Goal: Ask a question

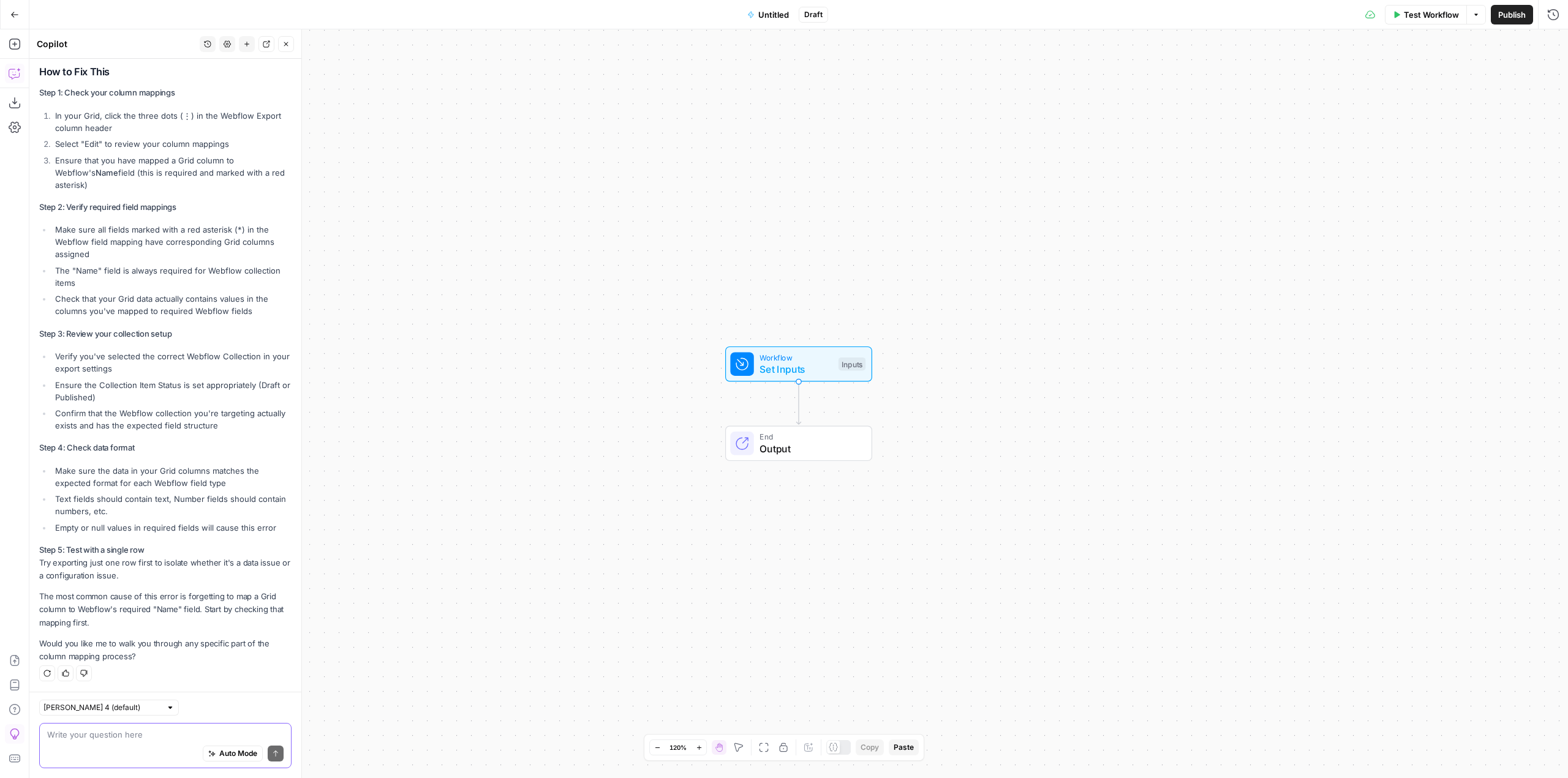
scroll to position [1792, 0]
click at [142, 731] on textarea at bounding box center [165, 734] width 236 height 12
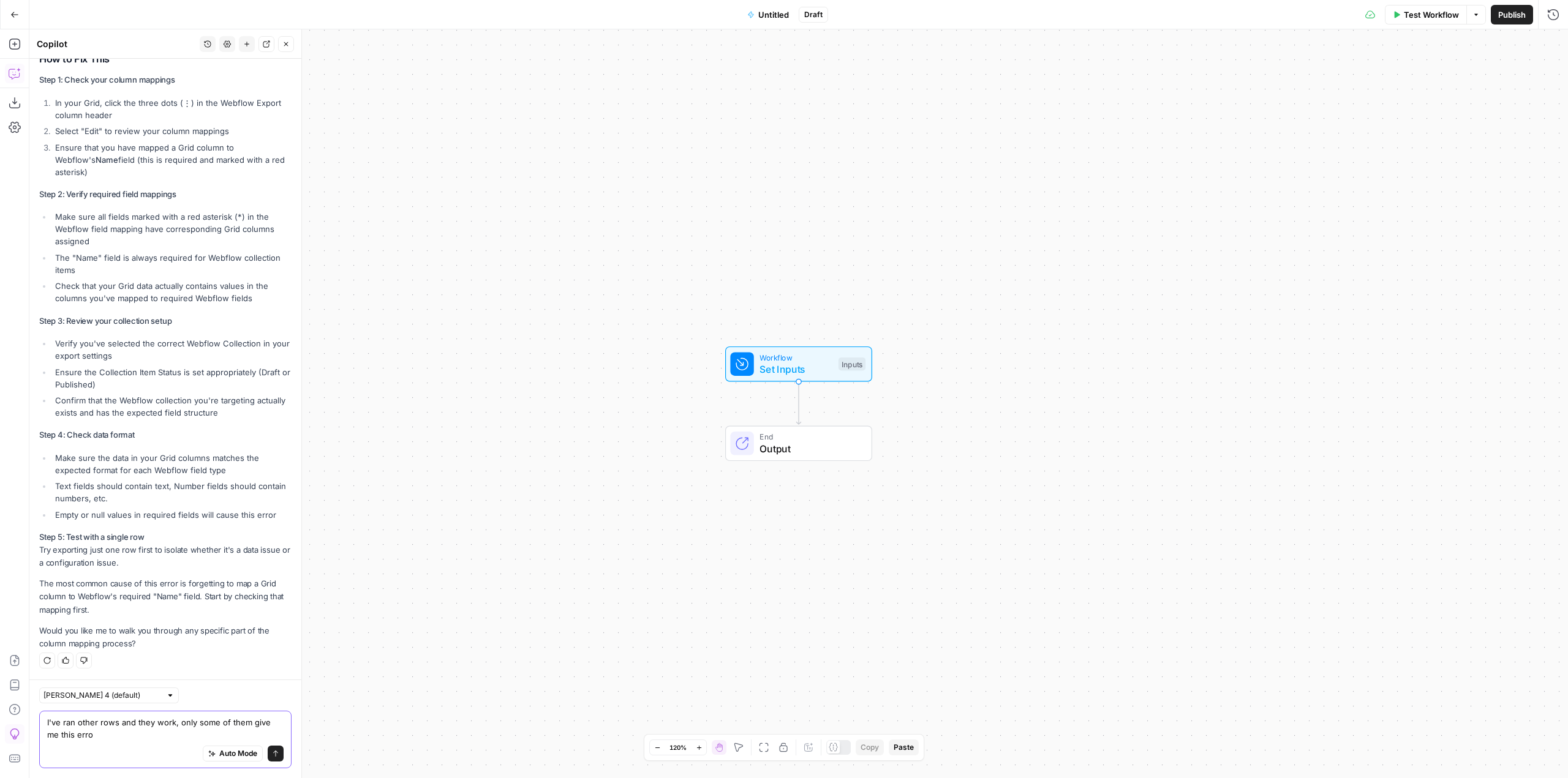
type textarea "I've ran other rows and they work, only some of them give me this error"
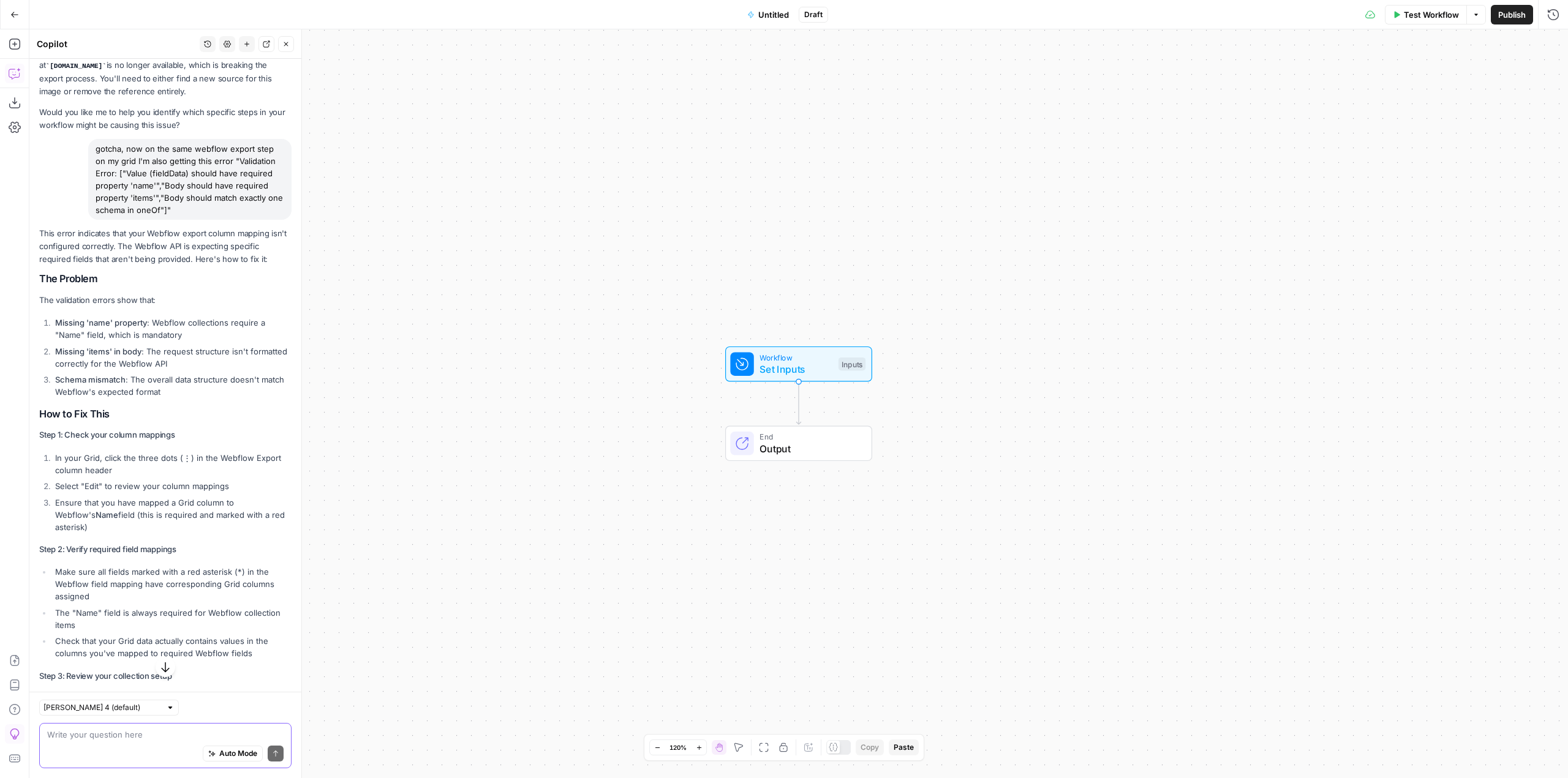
scroll to position [1424, 0]
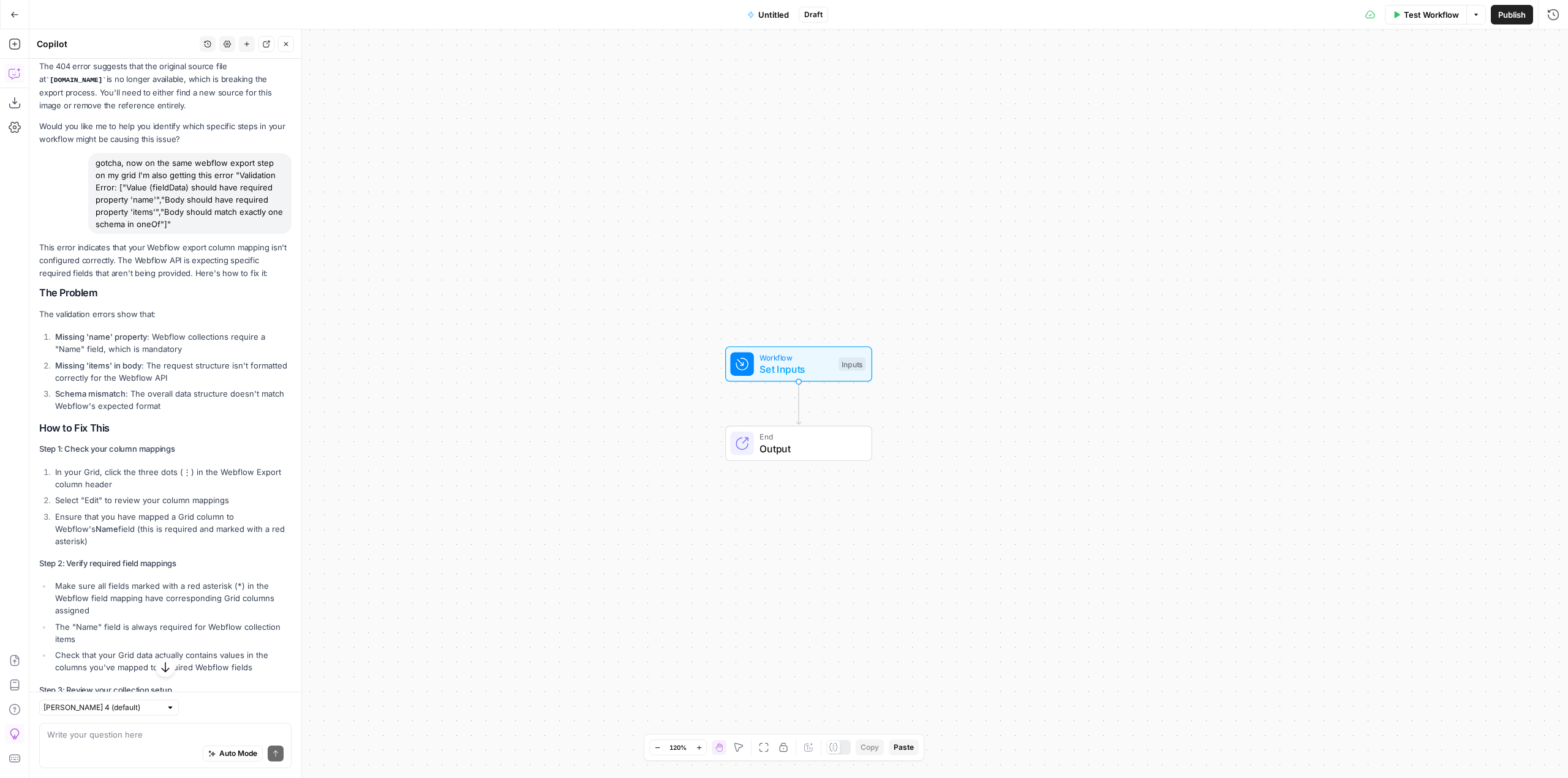
click at [265, 280] on p "This error indicates that your Webflow export column mapping isn't configured c…" at bounding box center [165, 260] width 252 height 39
drag, startPoint x: 133, startPoint y: 288, endPoint x: 34, endPoint y: 274, distance: 100.0
click at [34, 274] on div "Hi! How can I help with your workflow? I can explain steps, debug, write prompt…" at bounding box center [165, 224] width 272 height 3176
copy p "This error indicates that your Webflow export column mapping isn't configured c…"
click at [111, 740] on div "Auto Mode Send" at bounding box center [165, 754] width 236 height 27
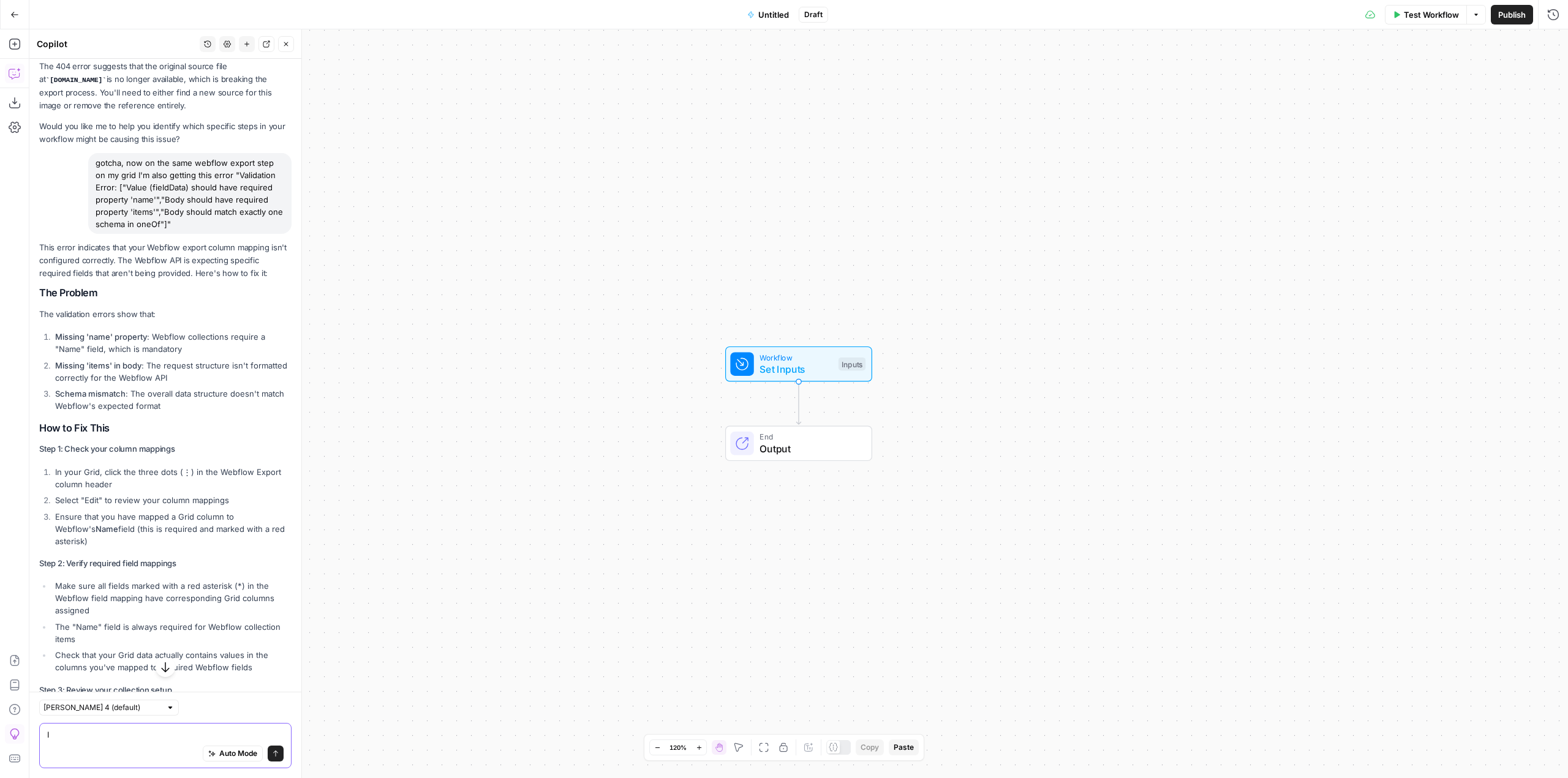
type textarea "I"
type textarea "that webflow export column has webflow item ID as an input but some of these ro…"
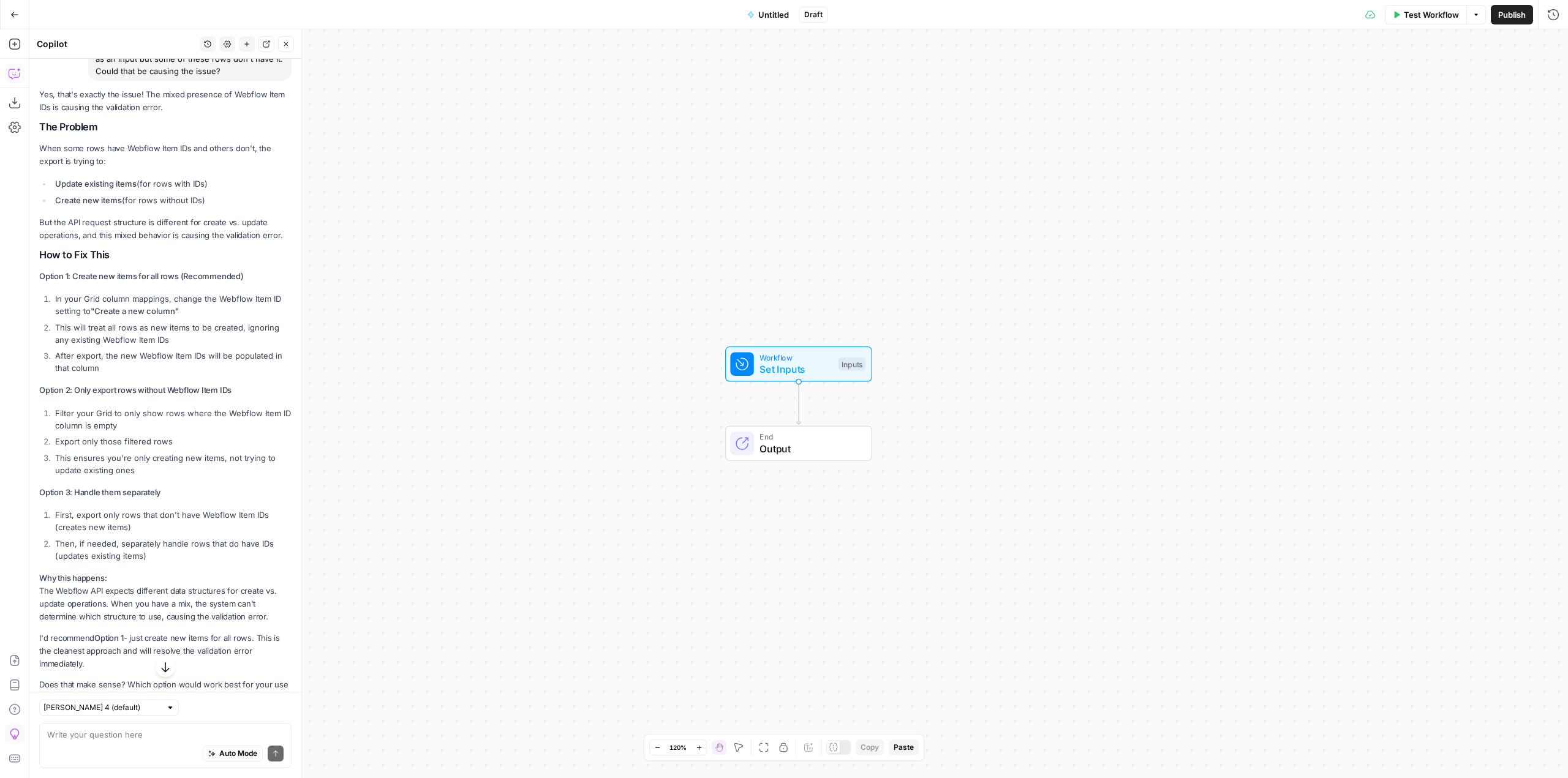
scroll to position [3182, 0]
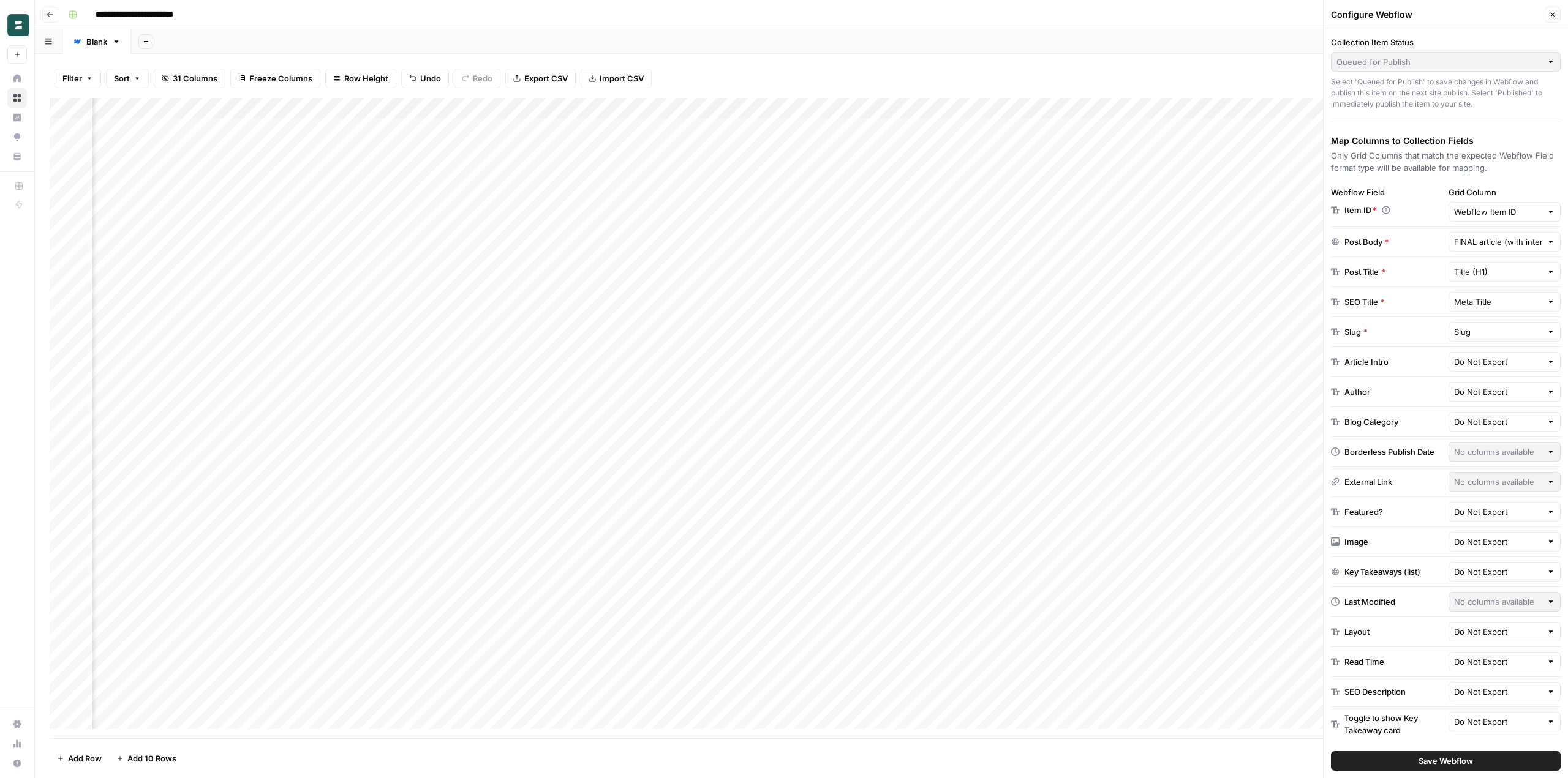
scroll to position [0, 2345]
click at [384, 317] on div "Add Column" at bounding box center [801, 417] width 1503 height 640
click at [386, 332] on div "Add Column" at bounding box center [801, 417] width 1503 height 640
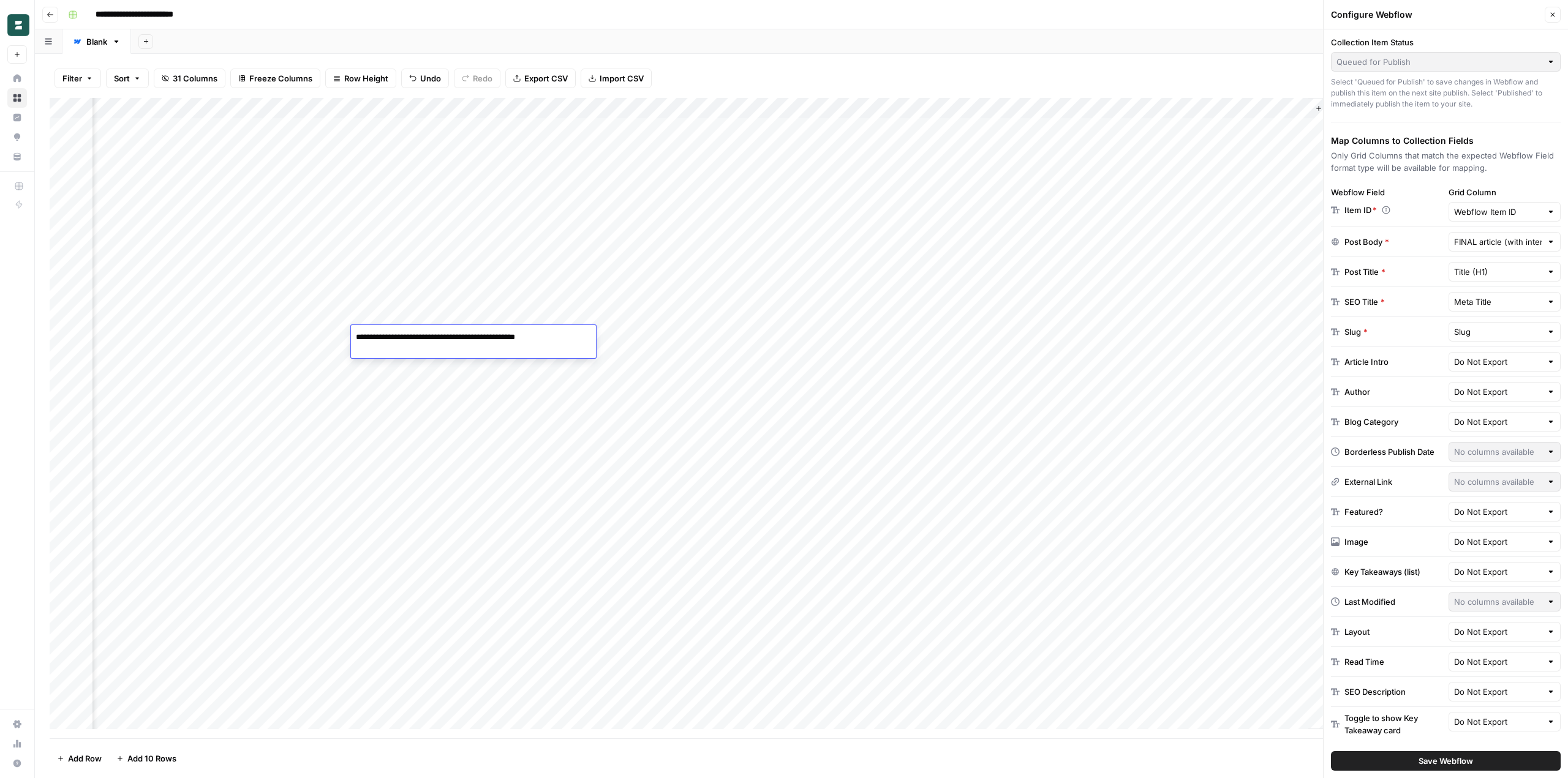
click at [416, 293] on div "Add Column" at bounding box center [801, 417] width 1503 height 640
click at [416, 315] on div "Add Column" at bounding box center [801, 417] width 1503 height 640
click at [408, 335] on div "Add Column" at bounding box center [801, 417] width 1503 height 640
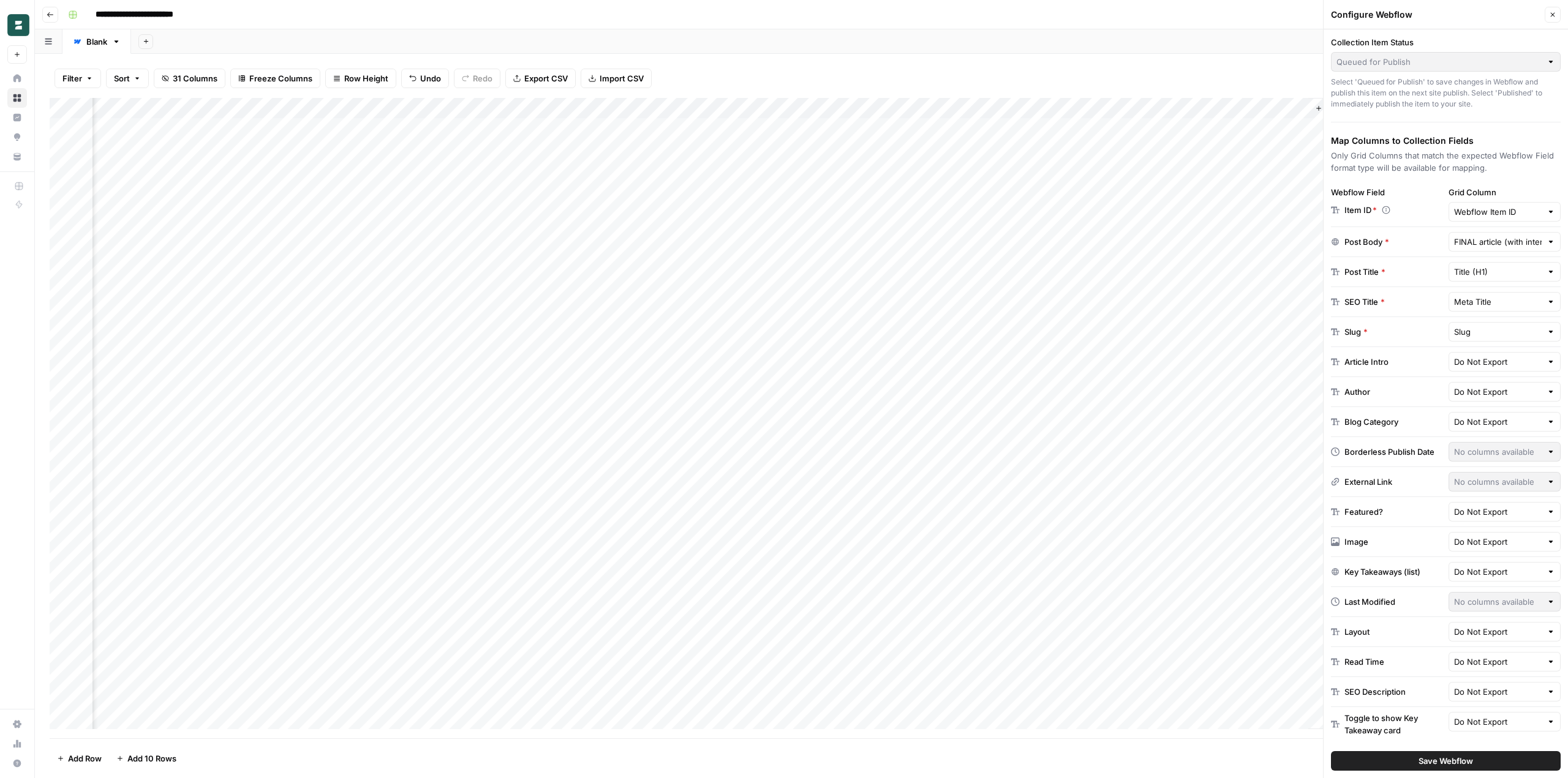
click at [408, 335] on div "Add Column" at bounding box center [801, 417] width 1503 height 640
click at [405, 359] on div "Add Column" at bounding box center [801, 417] width 1503 height 640
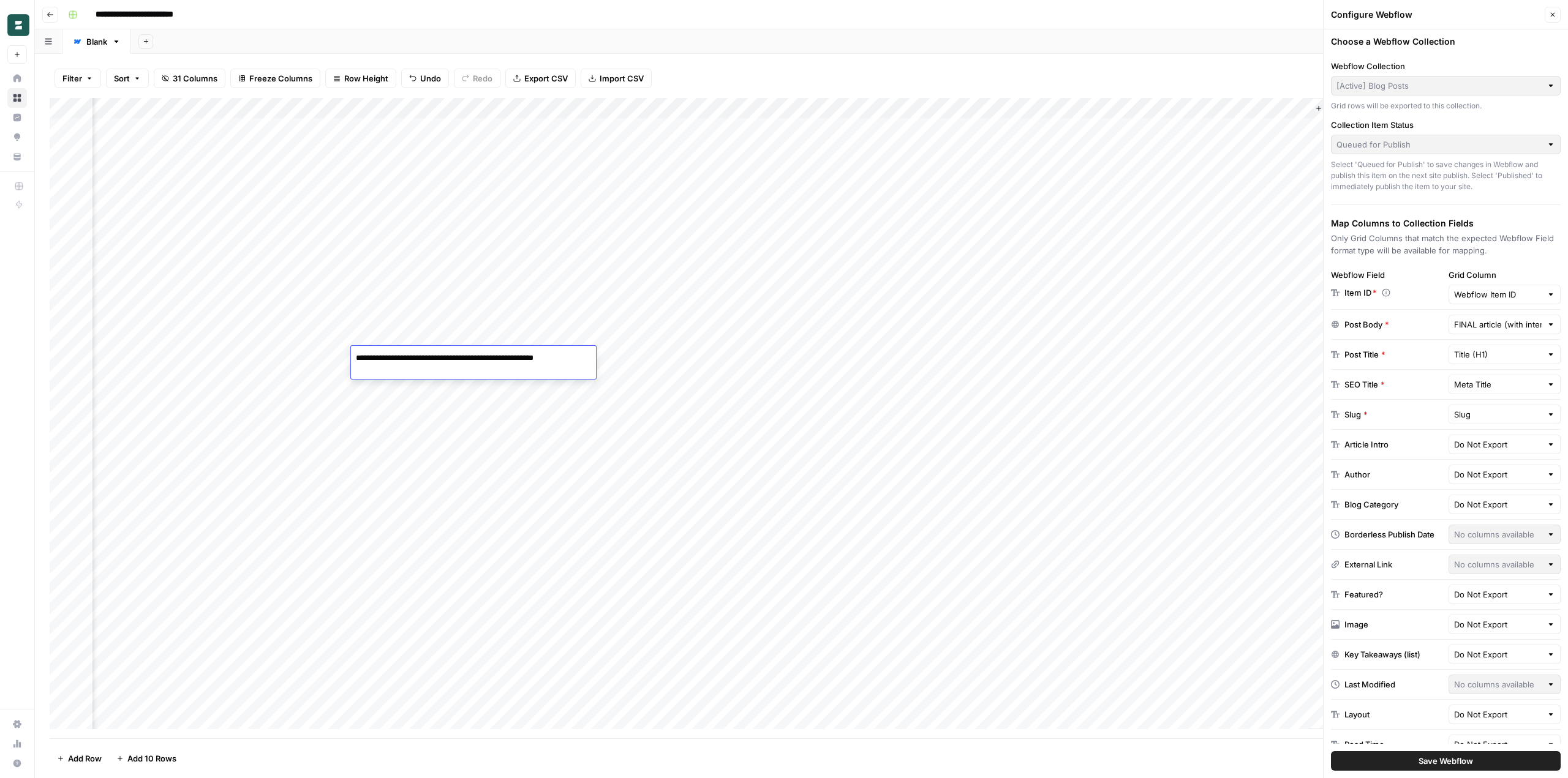
scroll to position [0, 0]
click at [733, 337] on div "Add Column" at bounding box center [801, 417] width 1503 height 640
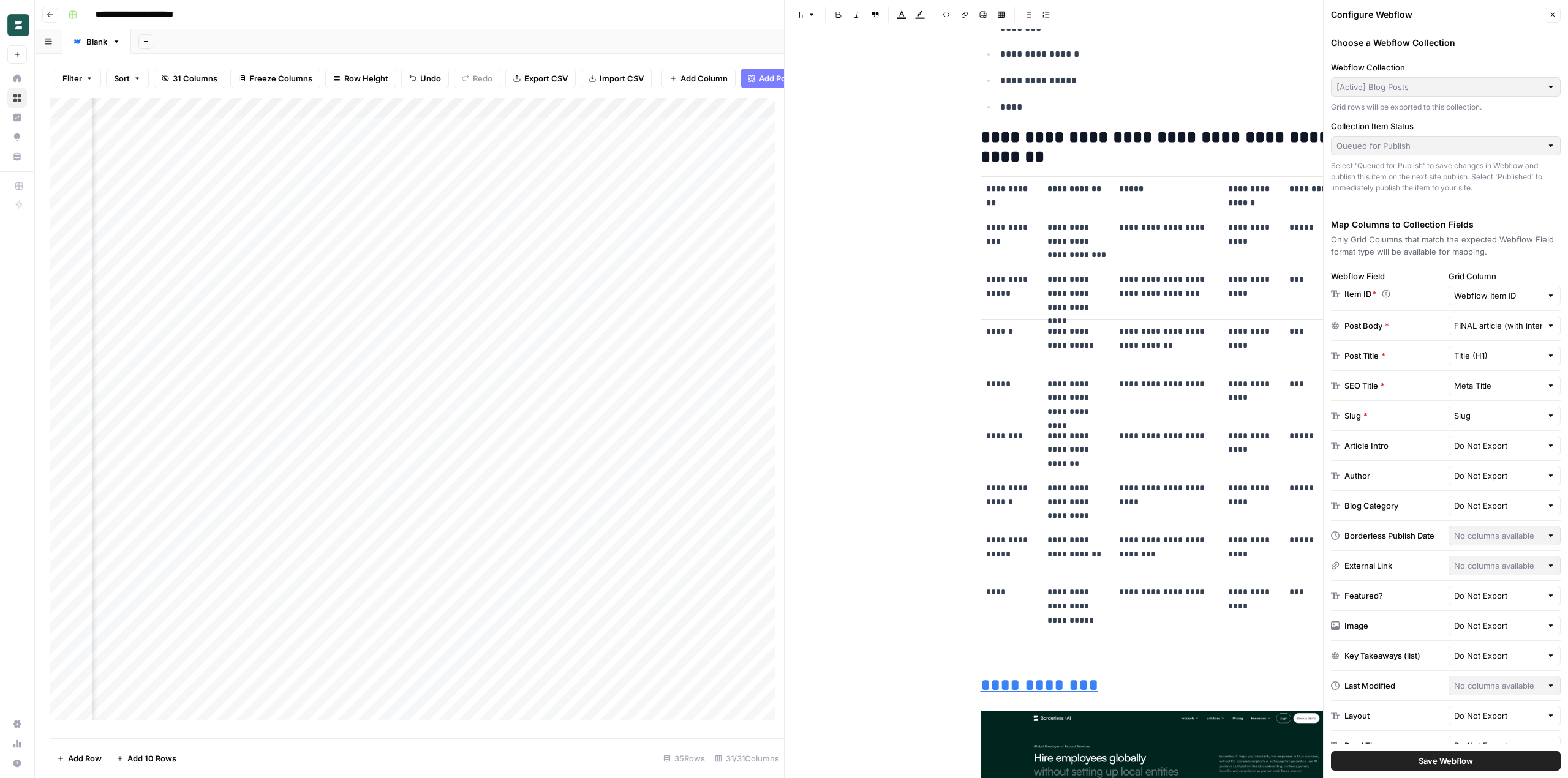
scroll to position [612, 0]
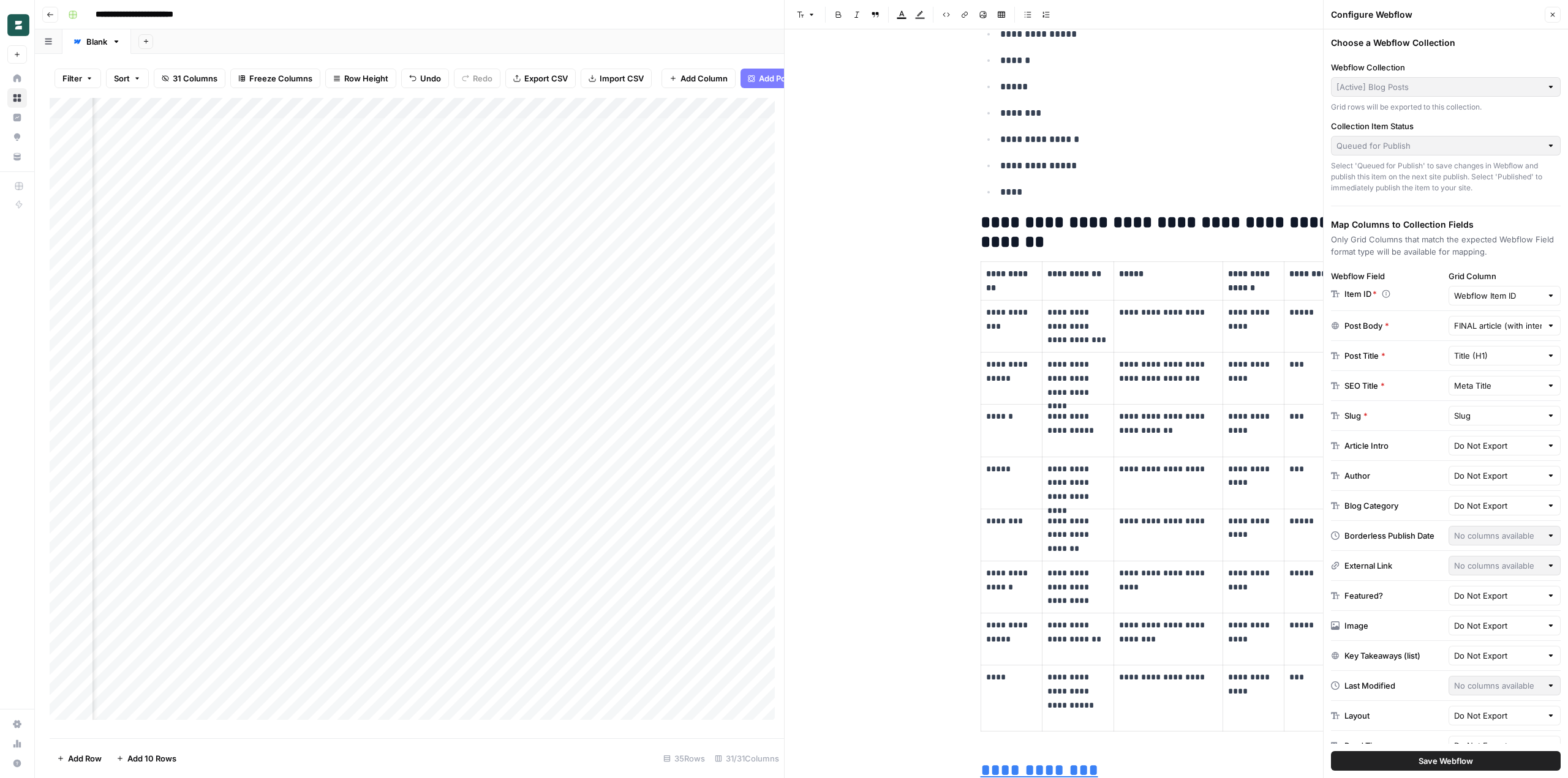
click at [1554, 11] on icon "button" at bounding box center [1552, 15] width 8 height 8
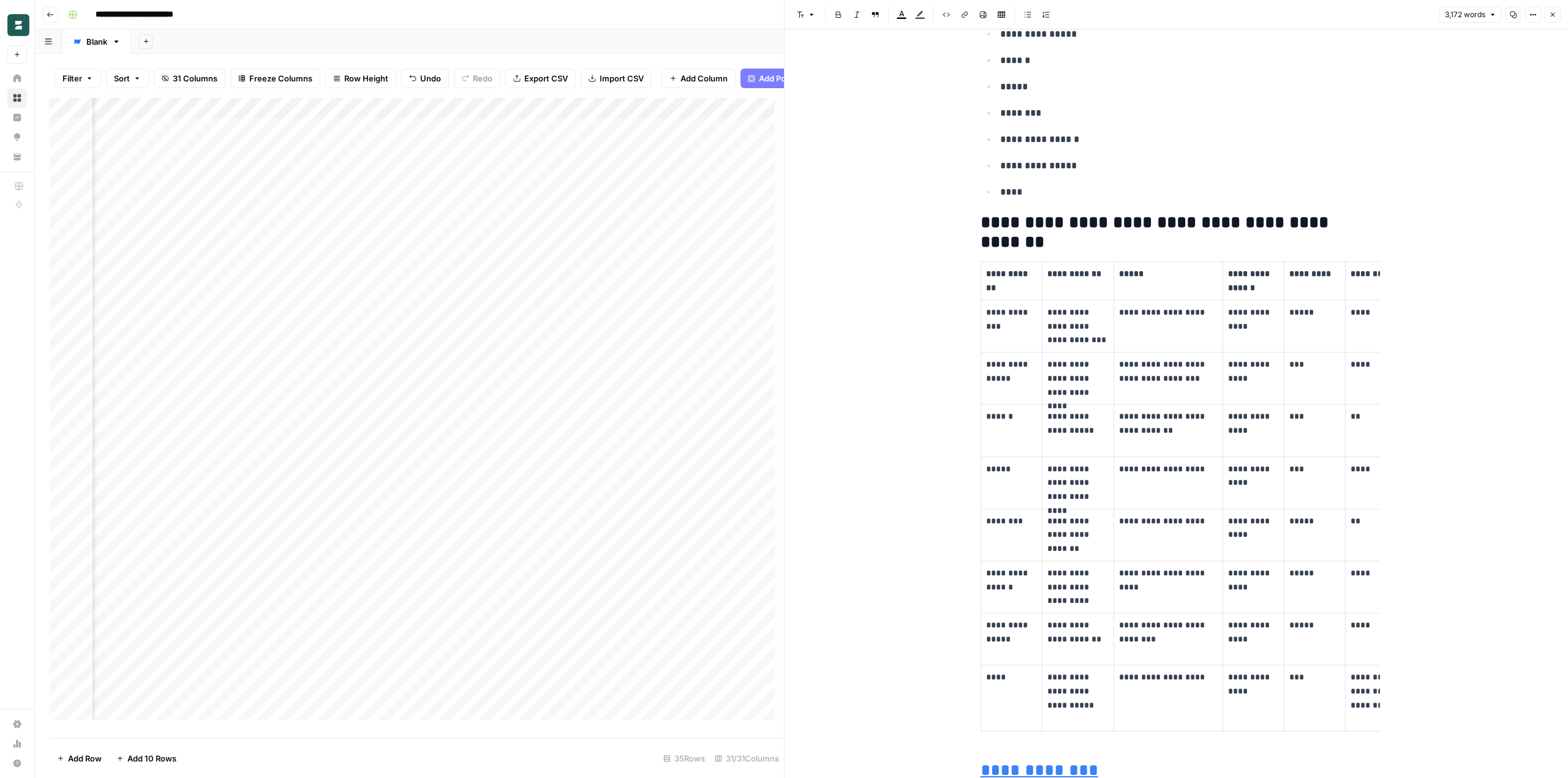
click at [1553, 15] on icon "button" at bounding box center [1552, 15] width 5 height 5
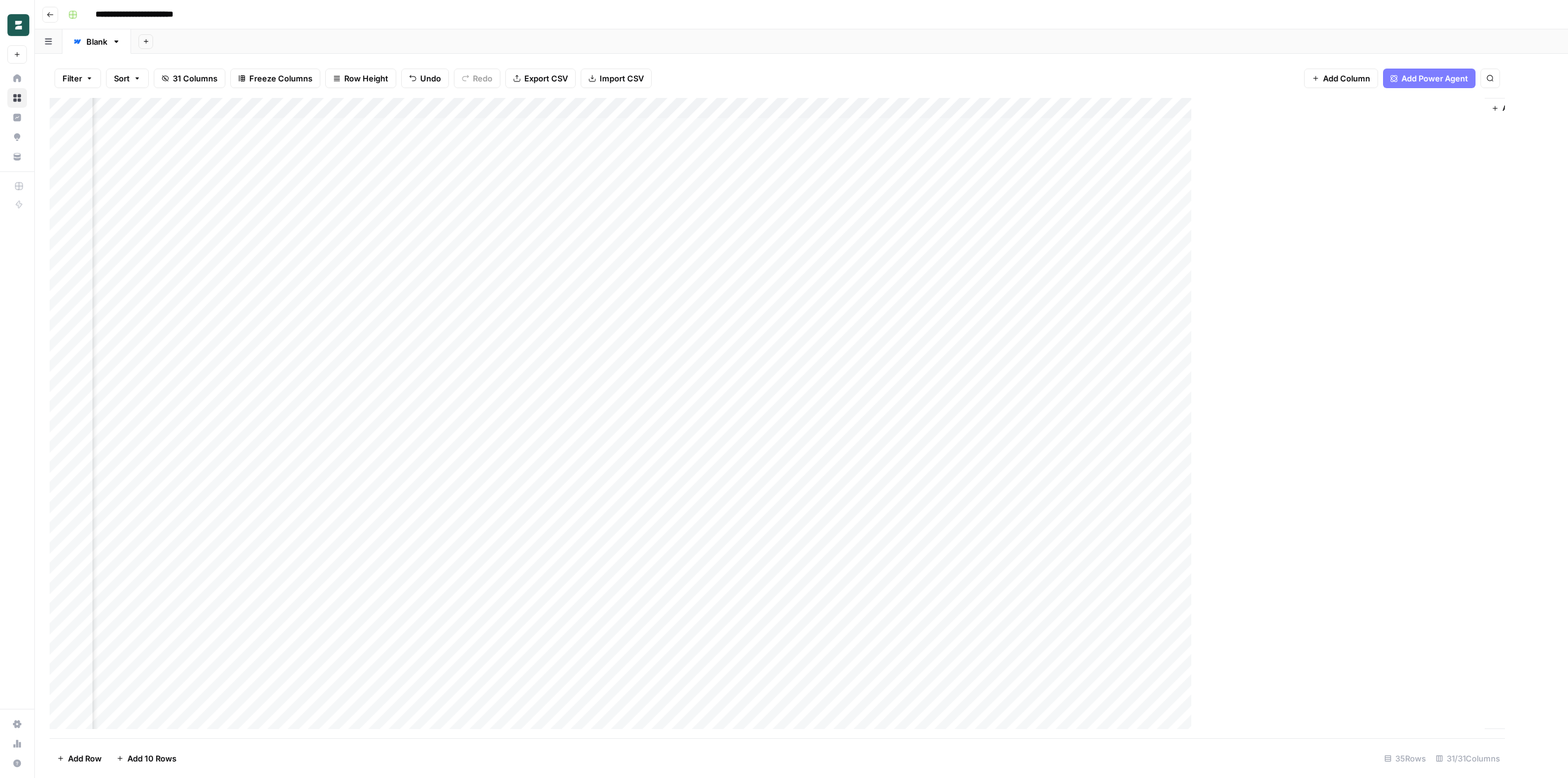
scroll to position [0, 2154]
click at [1308, 33] on div "Add Sheet" at bounding box center [849, 41] width 1436 height 24
click at [1242, 106] on div "Add Column" at bounding box center [801, 417] width 1503 height 640
click at [1223, 179] on span "Edit" at bounding box center [1237, 183] width 107 height 12
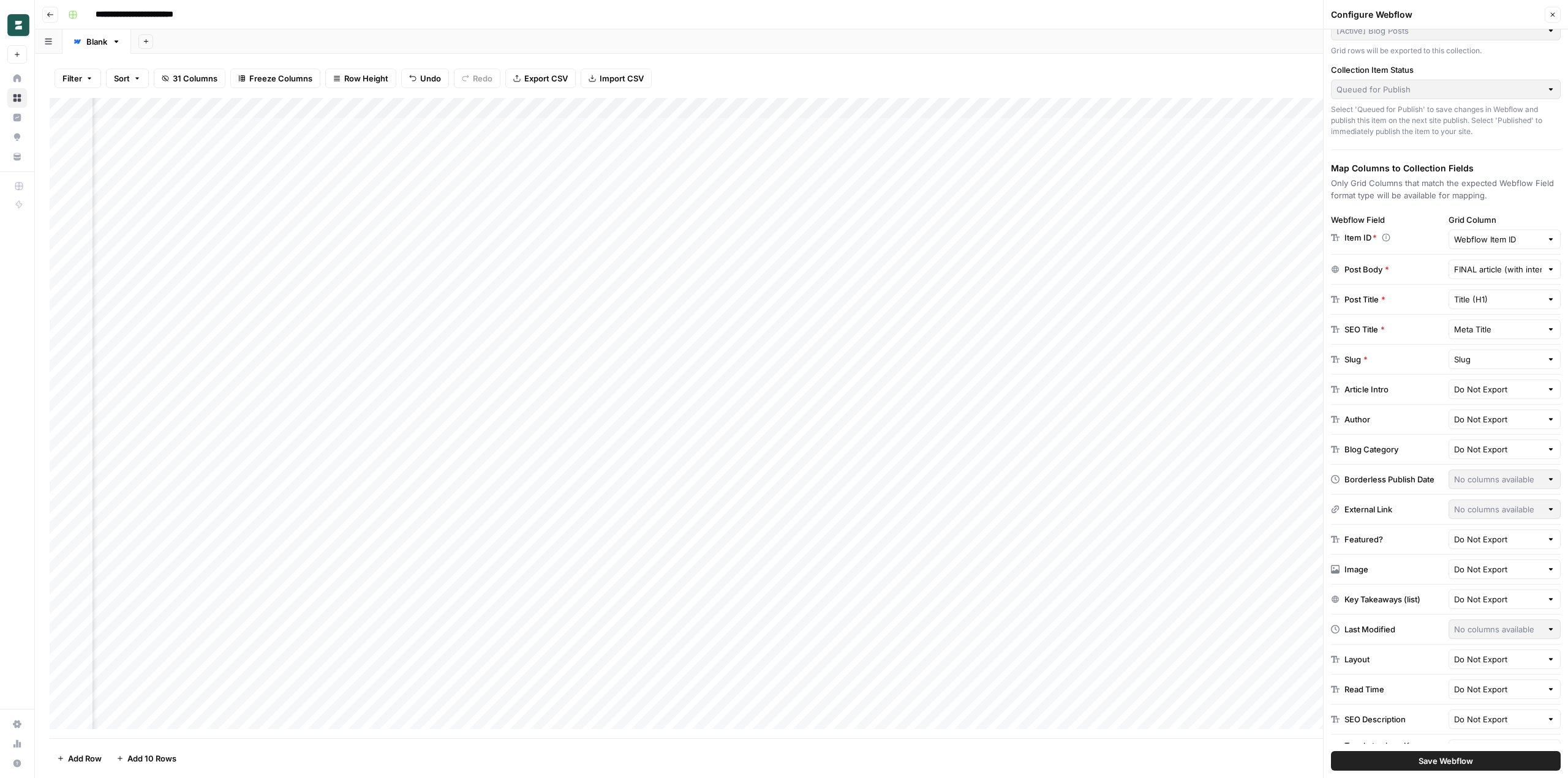
scroll to position [61, 0]
click at [1550, 14] on icon "button" at bounding box center [1552, 15] width 8 height 8
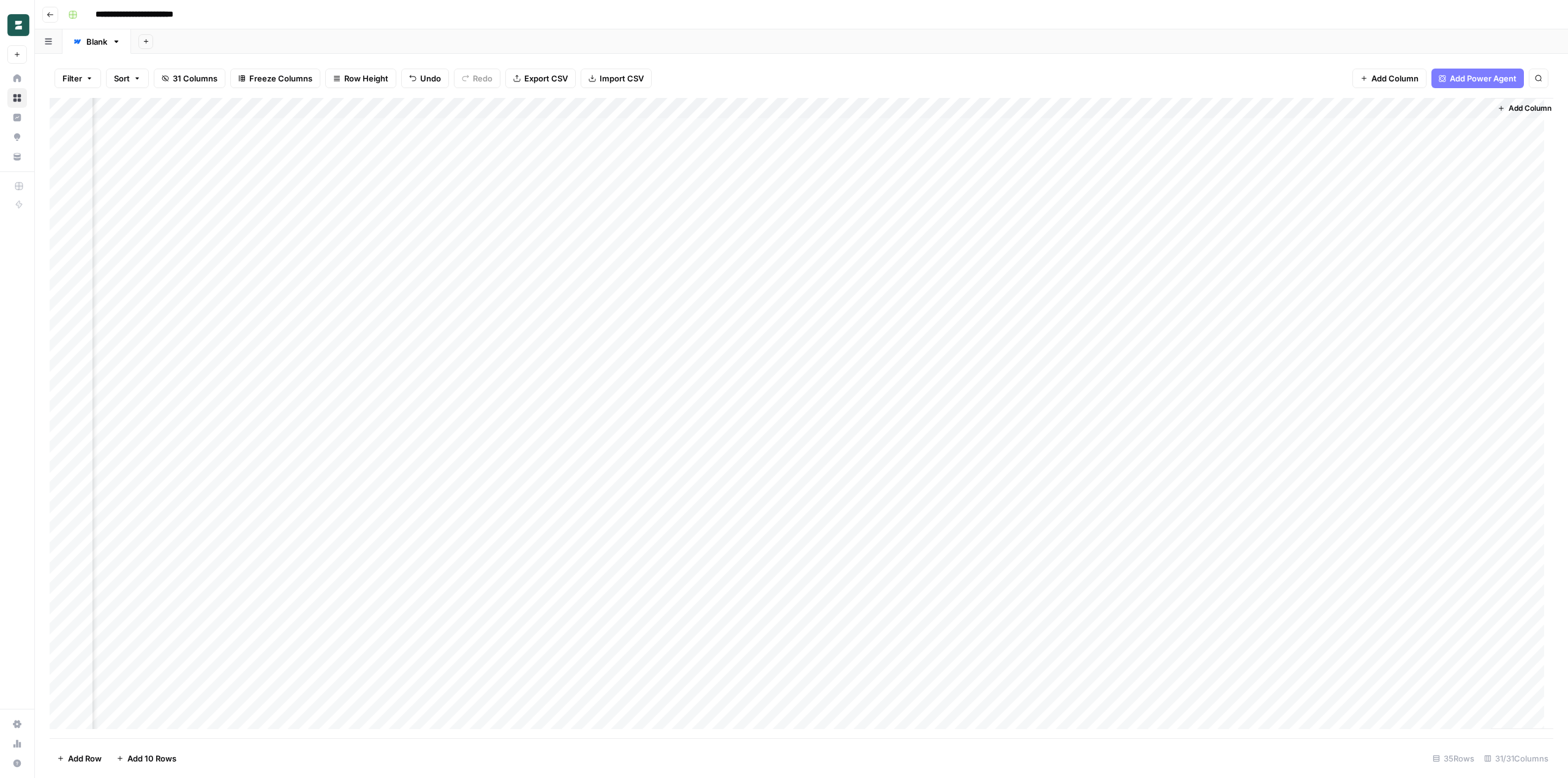
click at [1273, 49] on div "Add Sheet" at bounding box center [849, 41] width 1436 height 24
click at [1299, 29] on div "Add Sheet" at bounding box center [849, 41] width 1436 height 24
click at [1265, 23] on div "**********" at bounding box center [809, 14] width 1493 height 20
